Goal: Task Accomplishment & Management: Complete application form

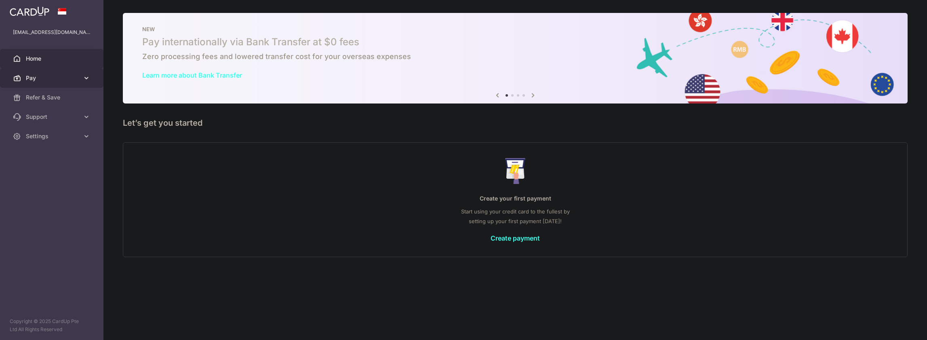
click at [82, 78] on link "Pay" at bounding box center [51, 77] width 103 height 19
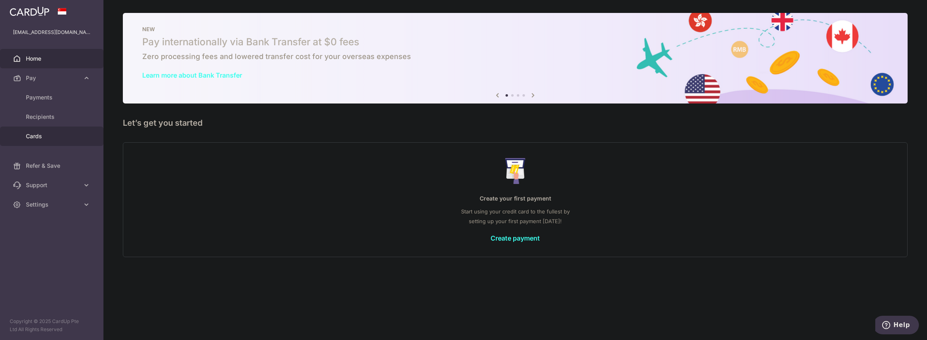
click at [55, 133] on span "Cards" at bounding box center [52, 136] width 53 height 8
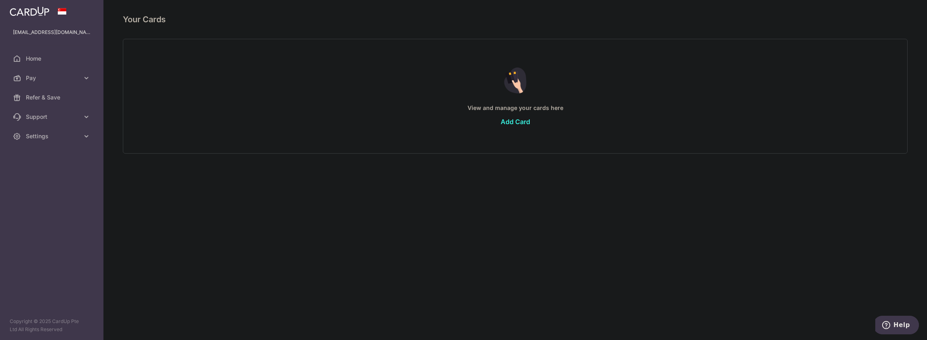
click at [515, 122] on link "Add Card" at bounding box center [515, 122] width 29 height 8
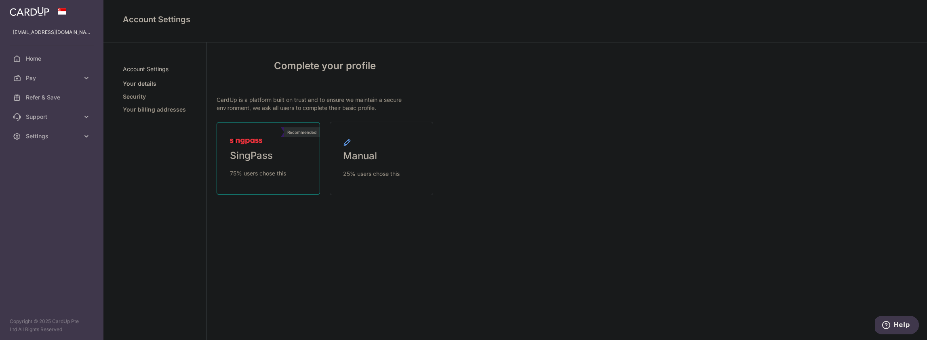
click at [259, 149] on span "SingPass" at bounding box center [251, 155] width 43 height 13
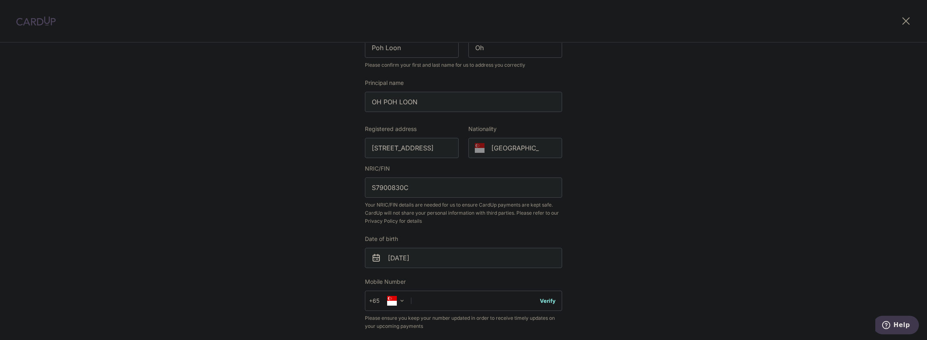
scroll to position [135, 0]
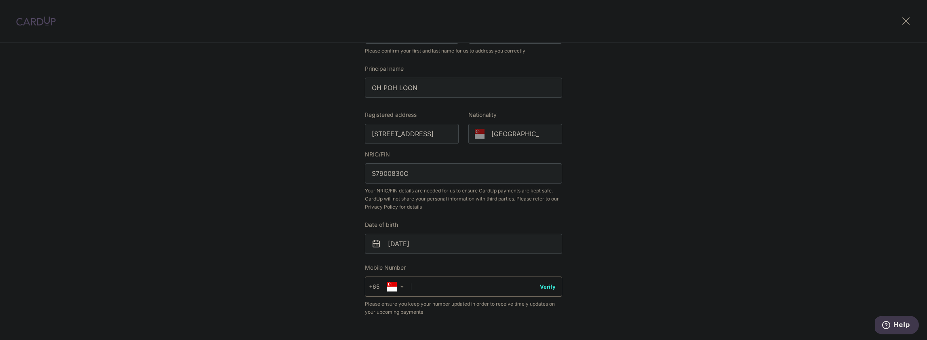
click at [467, 291] on input "text" at bounding box center [463, 286] width 197 height 20
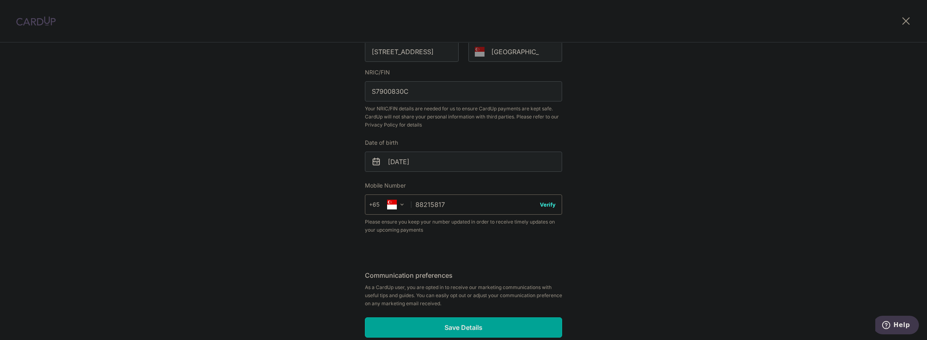
scroll to position [258, 0]
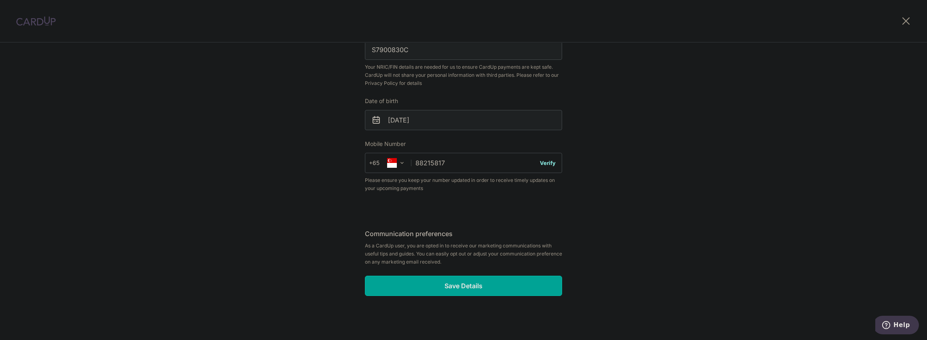
click at [548, 165] on button "Verify" at bounding box center [548, 163] width 16 height 8
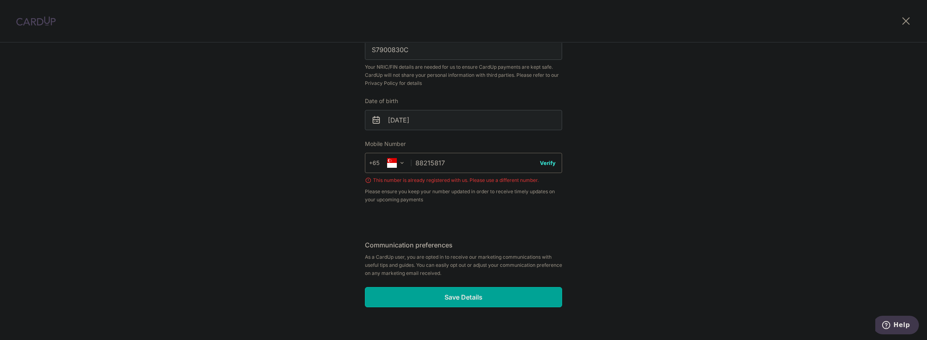
drag, startPoint x: 449, startPoint y: 164, endPoint x: 408, endPoint y: 174, distance: 42.7
click at [372, 164] on div "+376 +971 +93 +1268 +1264 +355 +374 +244 +0 +54 +1684 +43 +61 +297 +358 +994 +3…" at bounding box center [463, 163] width 197 height 20
type input "9"
type input "81981598"
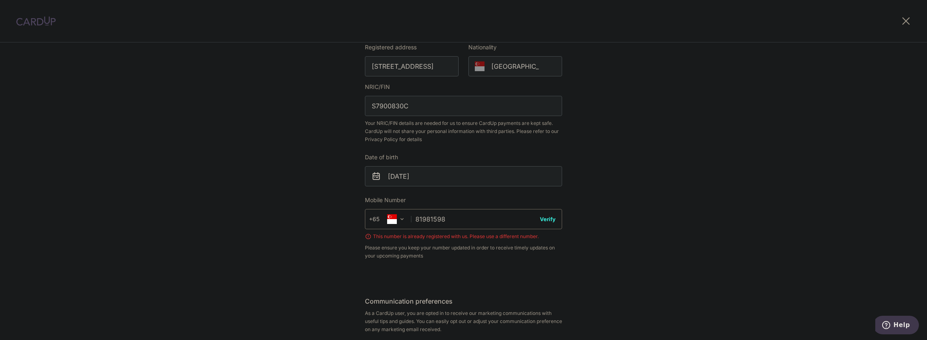
scroll to position [269, 0]
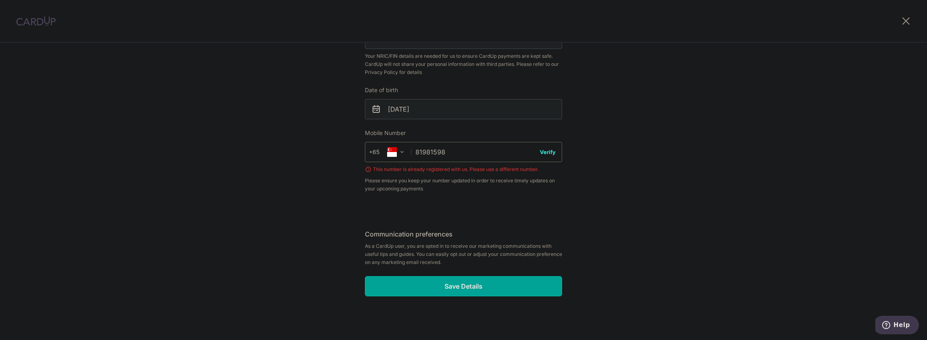
drag, startPoint x: 457, startPoint y: 152, endPoint x: 304, endPoint y: 148, distance: 153.6
click at [304, 148] on div "Review your details Your Details Please provide your full name as per your NRIC…" at bounding box center [463, 57] width 927 height 567
click at [544, 153] on button "Verify" at bounding box center [548, 152] width 16 height 8
drag, startPoint x: 437, startPoint y: 151, endPoint x: 330, endPoint y: 153, distance: 106.7
click at [325, 150] on div "Review your details Your Details Please provide your full name as per your NRIC…" at bounding box center [463, 57] width 927 height 567
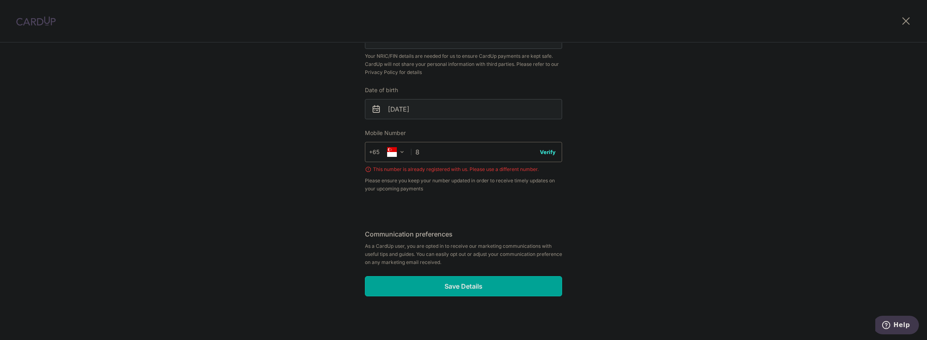
type input "81"
